Goal: Information Seeking & Learning: Learn about a topic

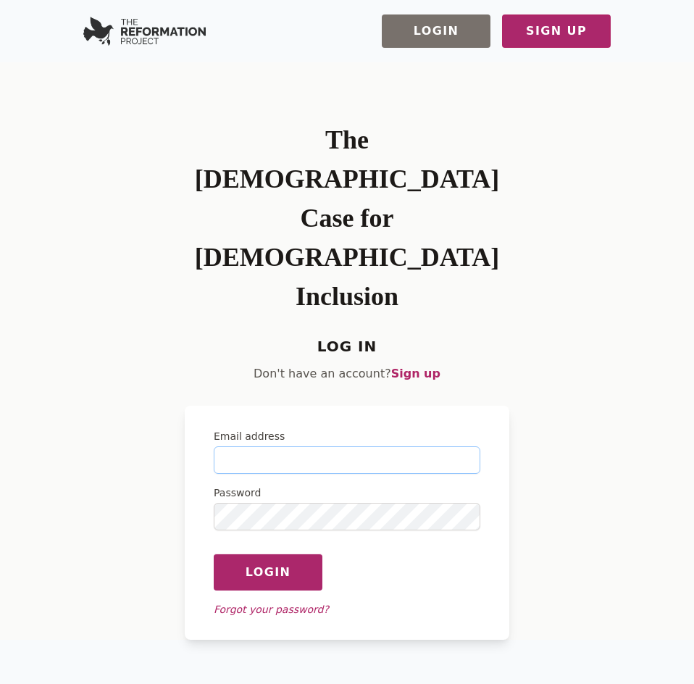
click at [312, 446] on input "Email address" at bounding box center [347, 460] width 267 height 28
type input "**********"
click at [214, 553] on button "Login" at bounding box center [268, 571] width 109 height 37
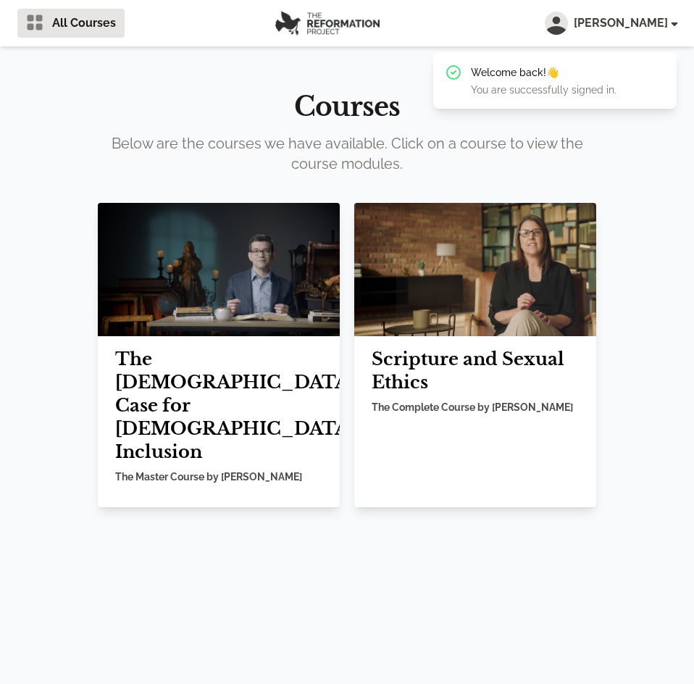
click at [250, 350] on h2 "The [DEMOGRAPHIC_DATA] Case for [DEMOGRAPHIC_DATA] Inclusion" at bounding box center [218, 406] width 207 height 116
click at [235, 261] on img at bounding box center [219, 269] width 242 height 133
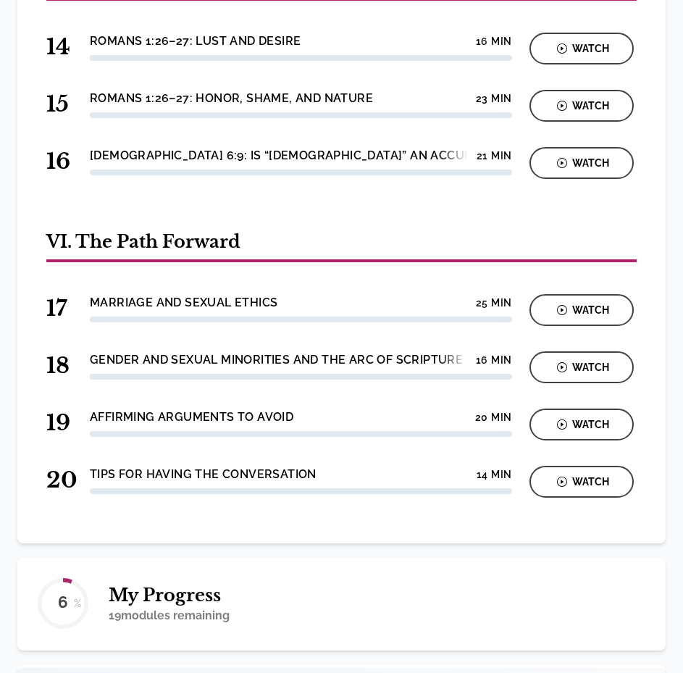
scroll to position [1724, 0]
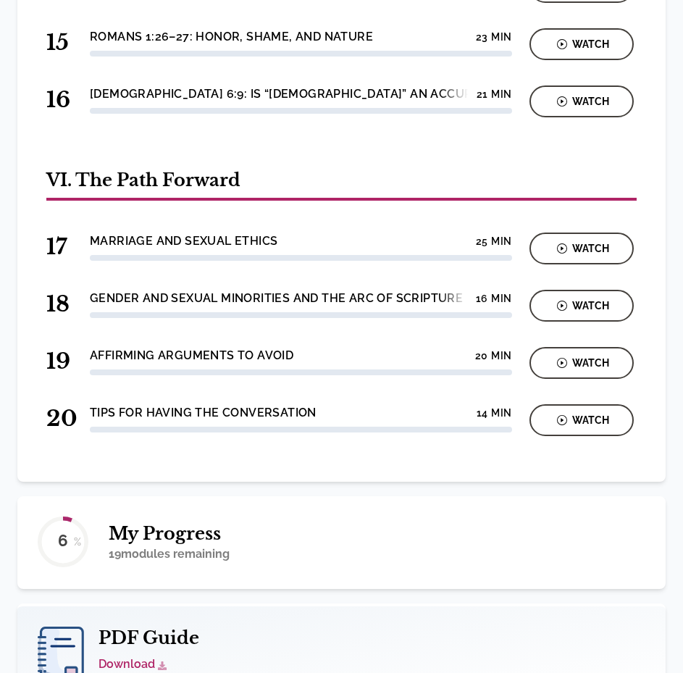
click at [127, 656] on link "Download" at bounding box center [133, 665] width 68 height 19
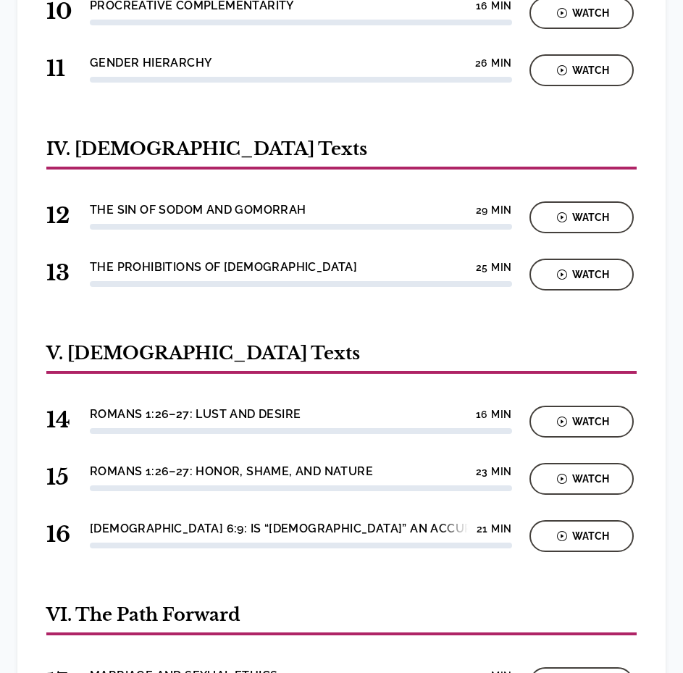
scroll to position [927, 0]
